Goal: Task Accomplishment & Management: Use online tool/utility

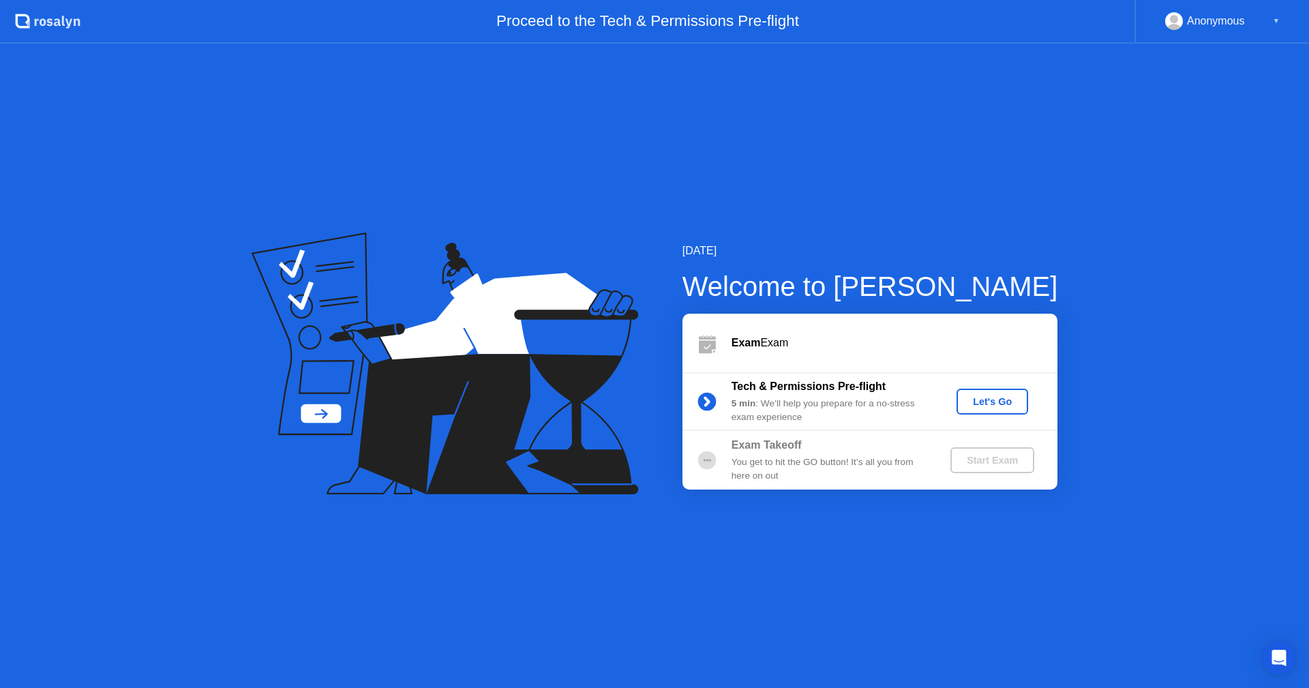
click at [978, 401] on div "Let's Go" at bounding box center [992, 401] width 61 height 11
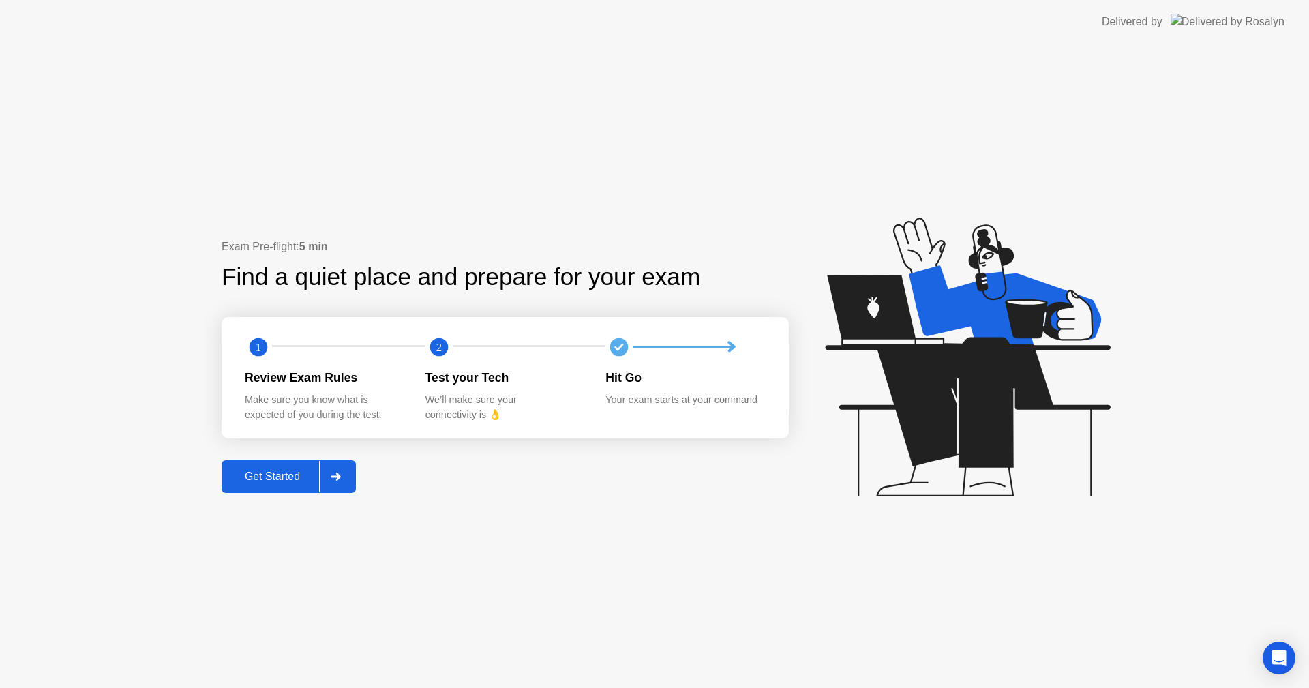
click at [269, 466] on button "Get Started" at bounding box center [289, 476] width 134 height 33
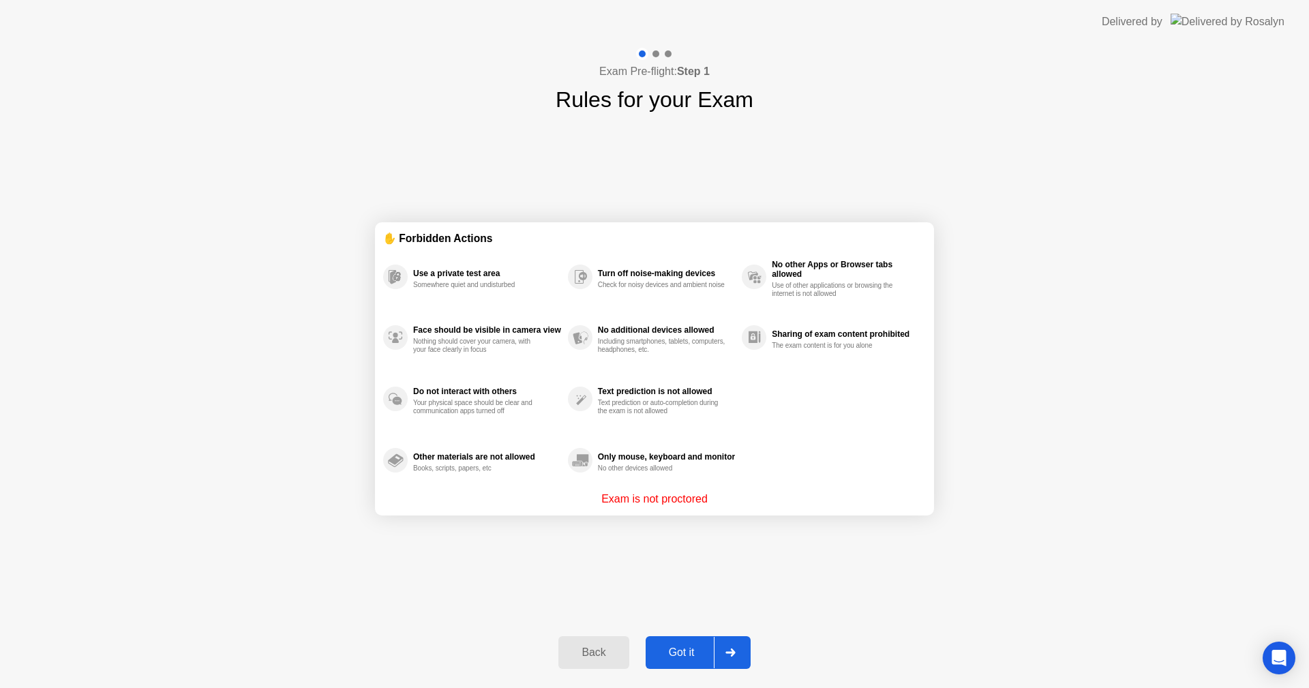
click at [689, 647] on div "Got it" at bounding box center [682, 652] width 64 height 12
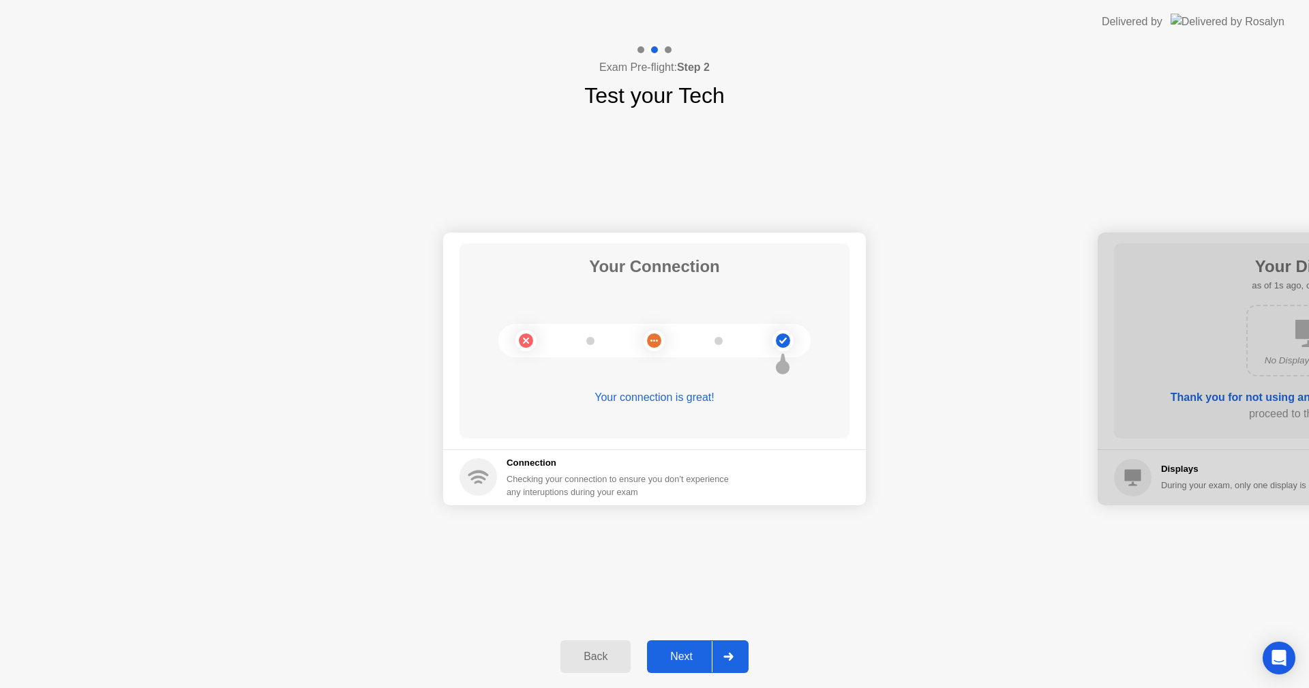
click at [688, 658] on div "Next" at bounding box center [681, 656] width 61 height 12
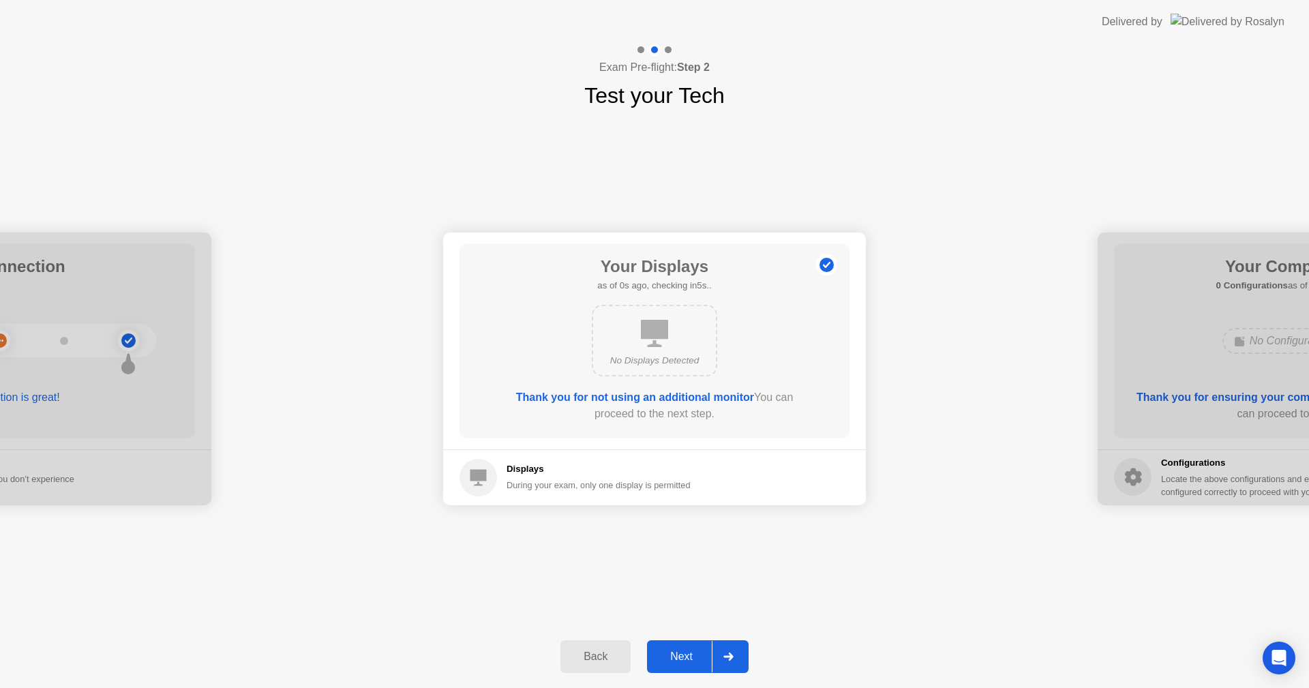
click at [687, 658] on div "Next" at bounding box center [681, 656] width 61 height 12
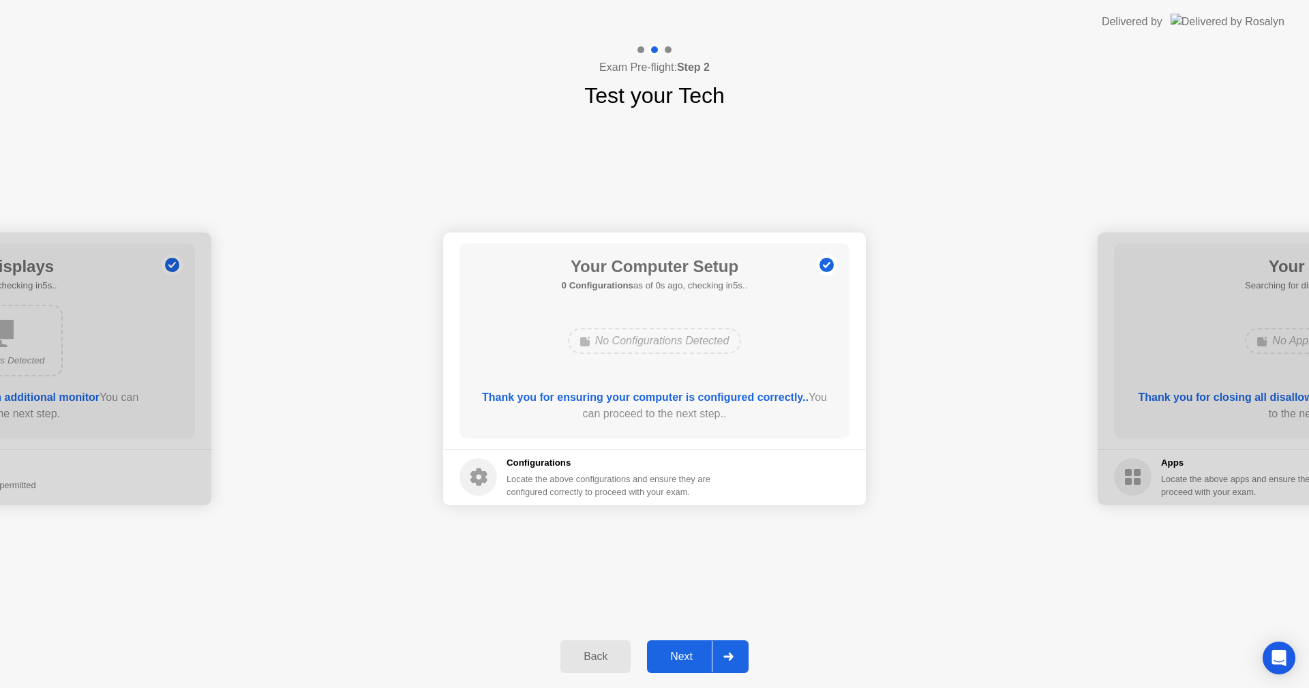
click at [687, 656] on div "Next" at bounding box center [681, 656] width 61 height 12
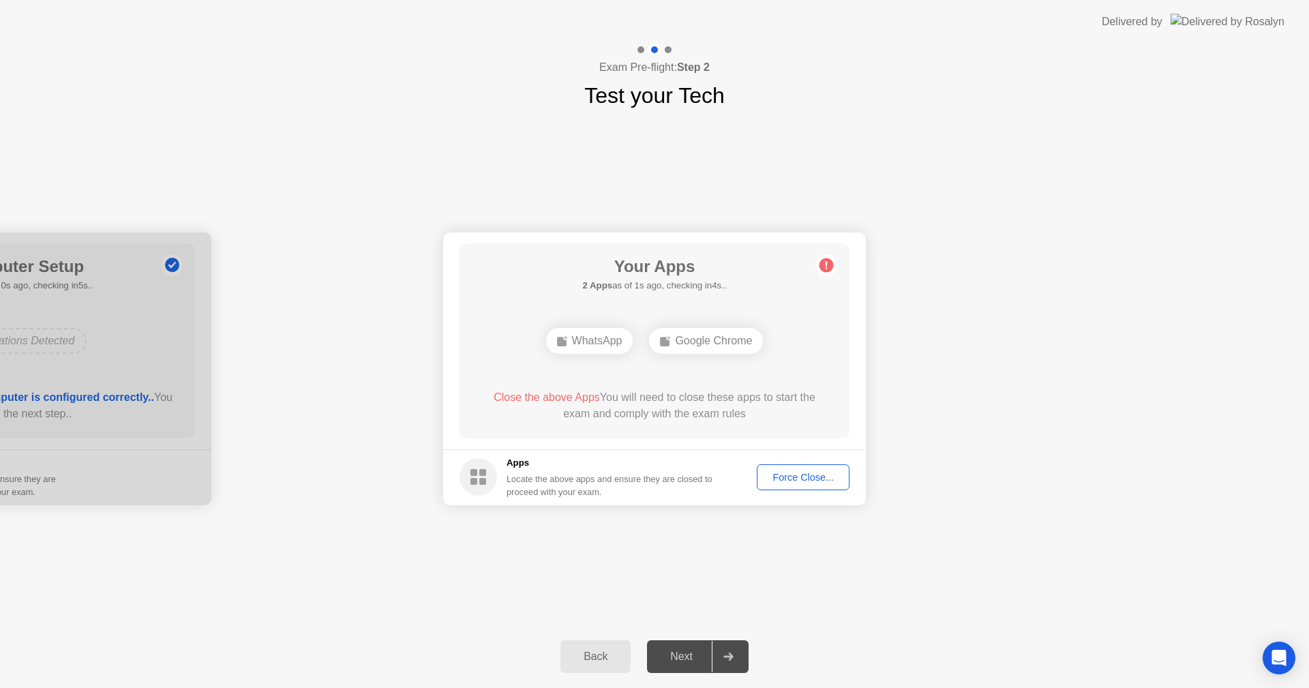
click at [792, 476] on div "Force Close..." at bounding box center [802, 477] width 83 height 11
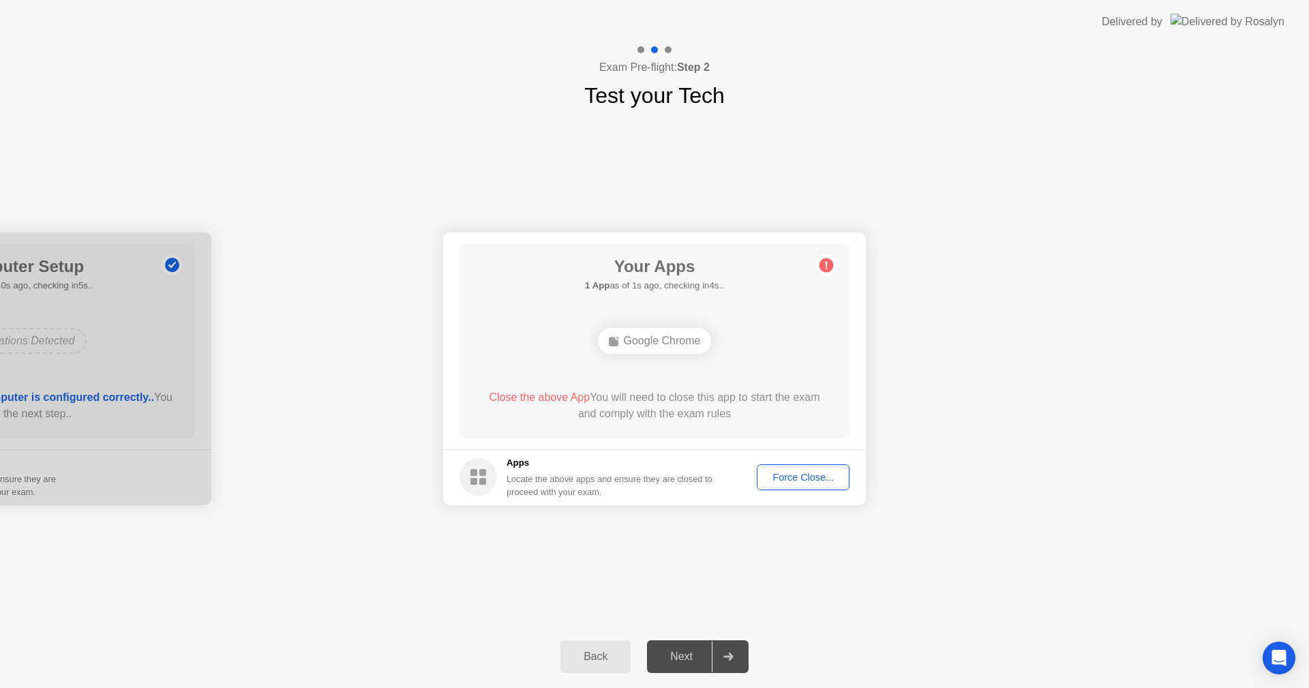
click at [787, 472] on div "Force Close..." at bounding box center [802, 477] width 83 height 11
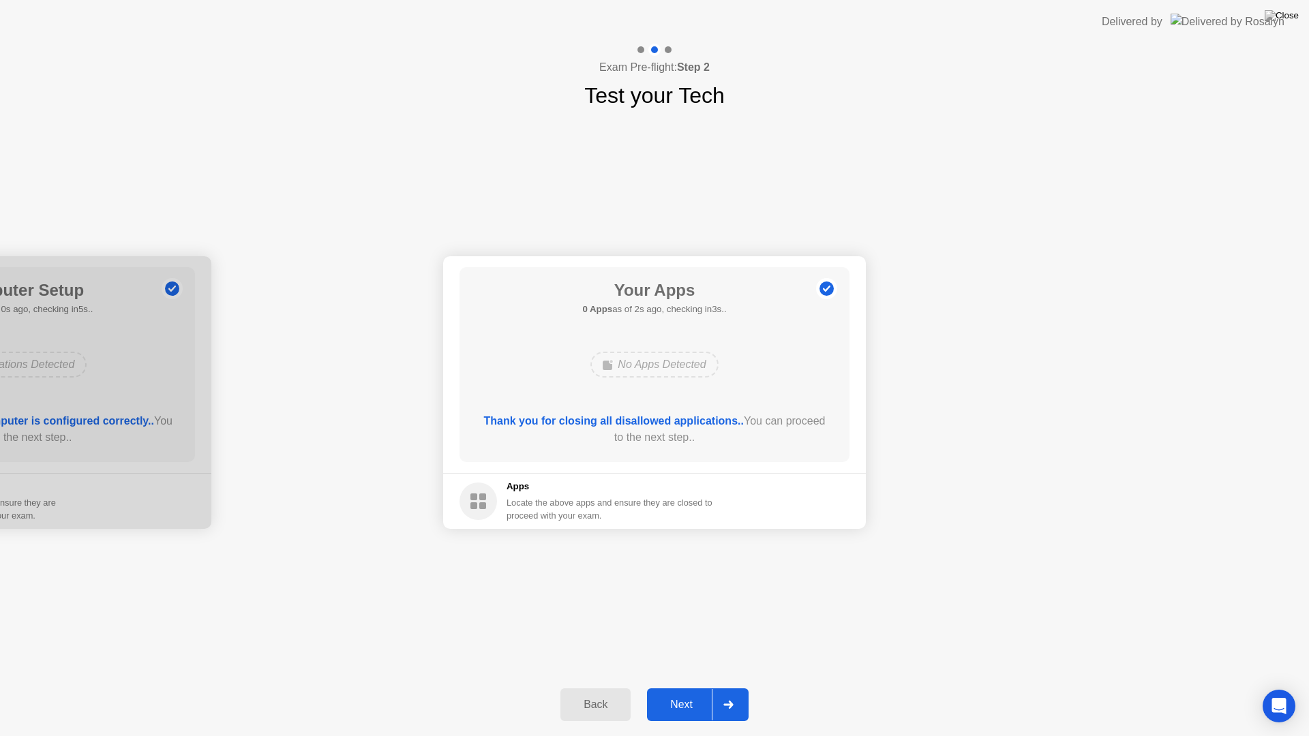
click at [693, 687] on div "Next" at bounding box center [681, 705] width 61 height 12
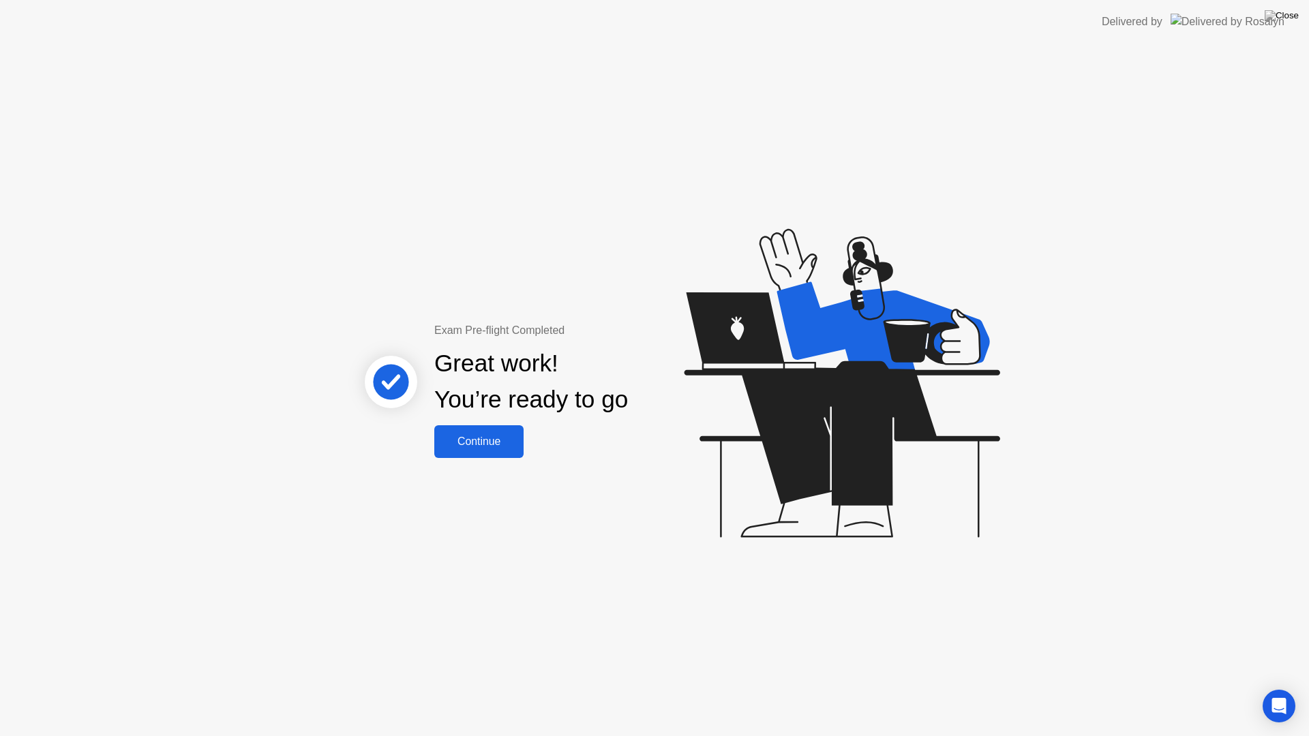
click at [476, 452] on button "Continue" at bounding box center [478, 441] width 89 height 33
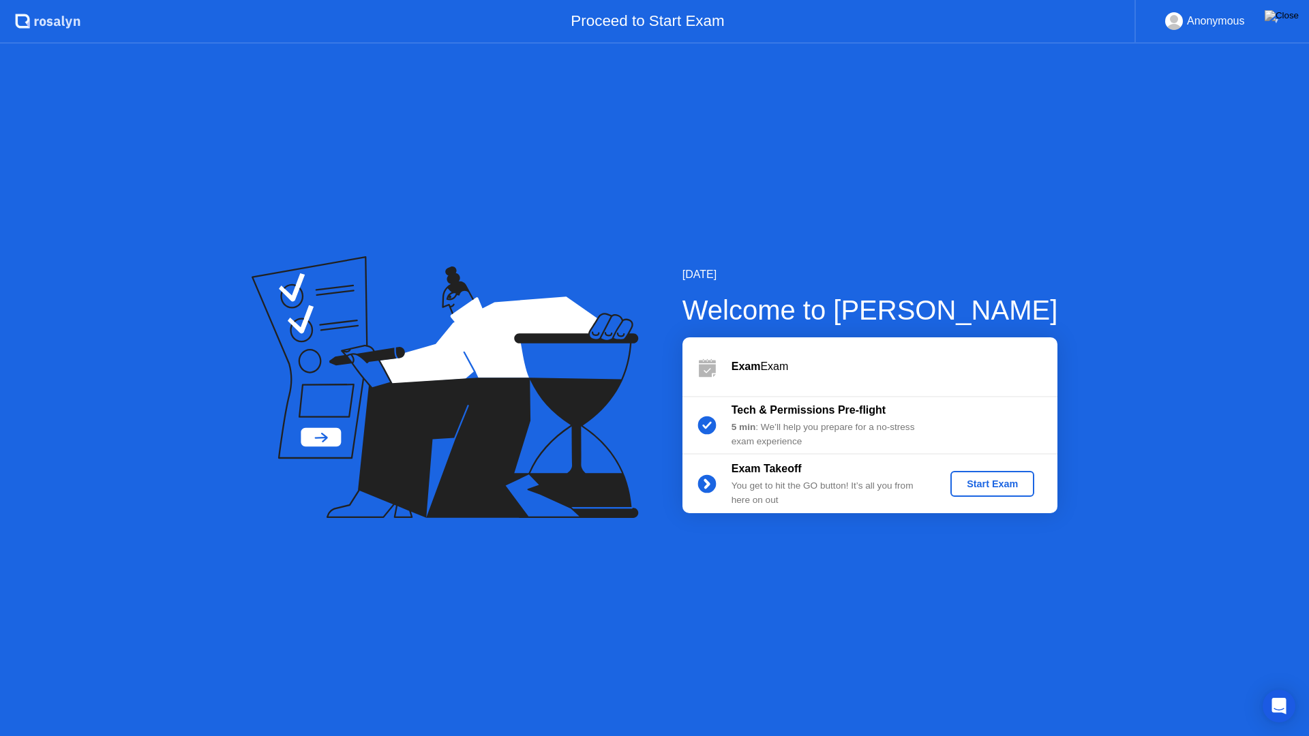
click at [962, 480] on div "Start Exam" at bounding box center [992, 483] width 73 height 11
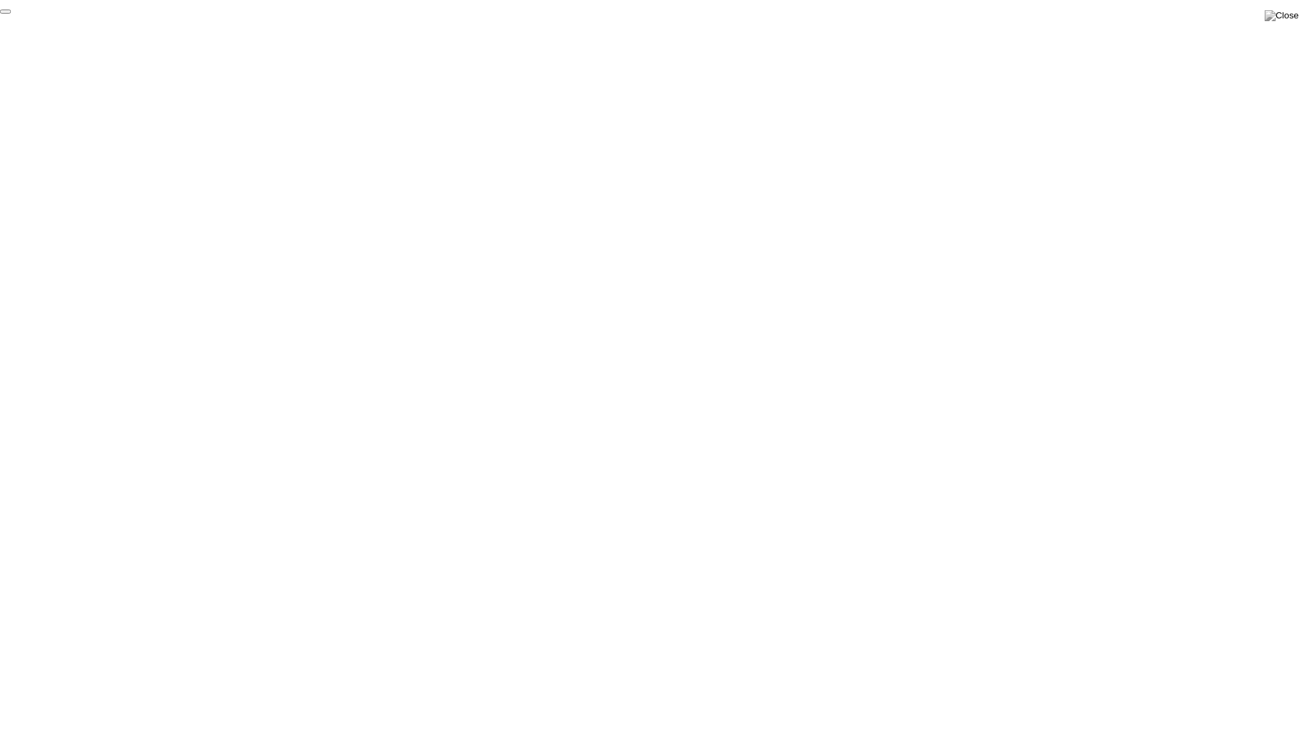
click div "End Proctoring Session"
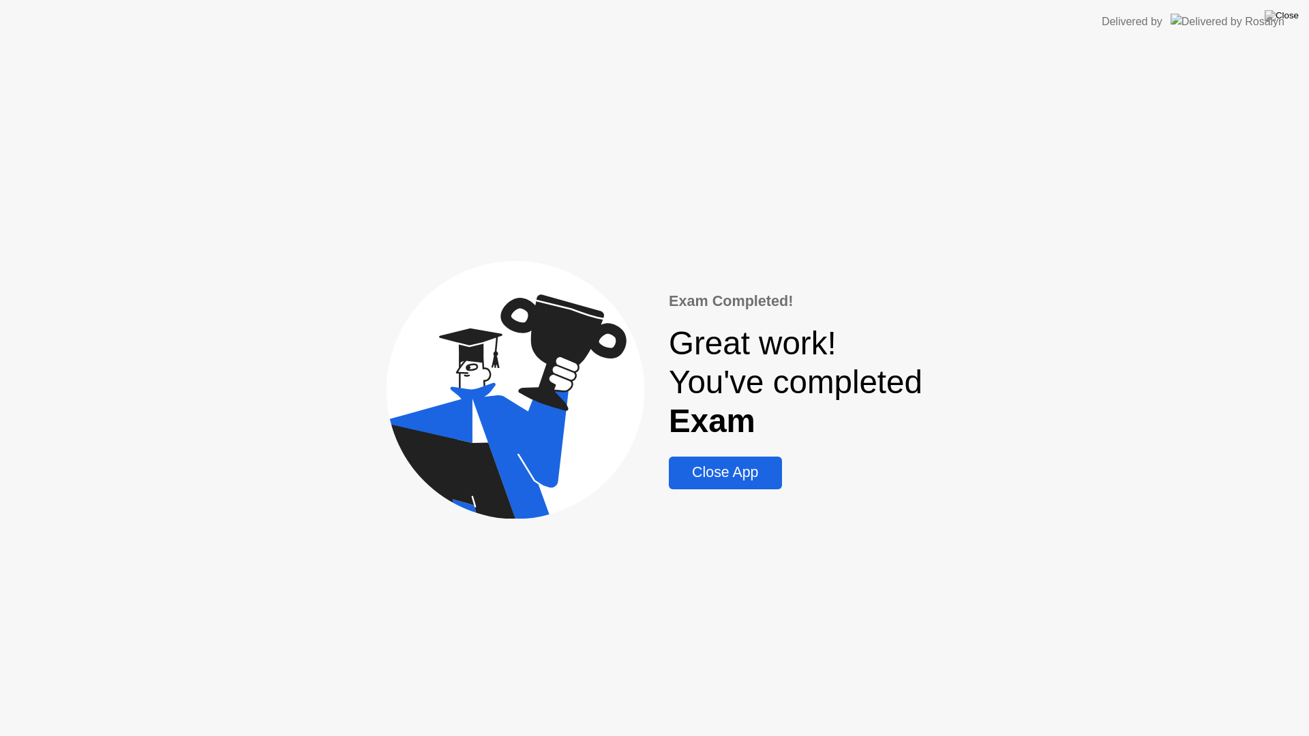
click at [716, 471] on div "Close App" at bounding box center [725, 472] width 104 height 17
